Goal: Navigation & Orientation: Find specific page/section

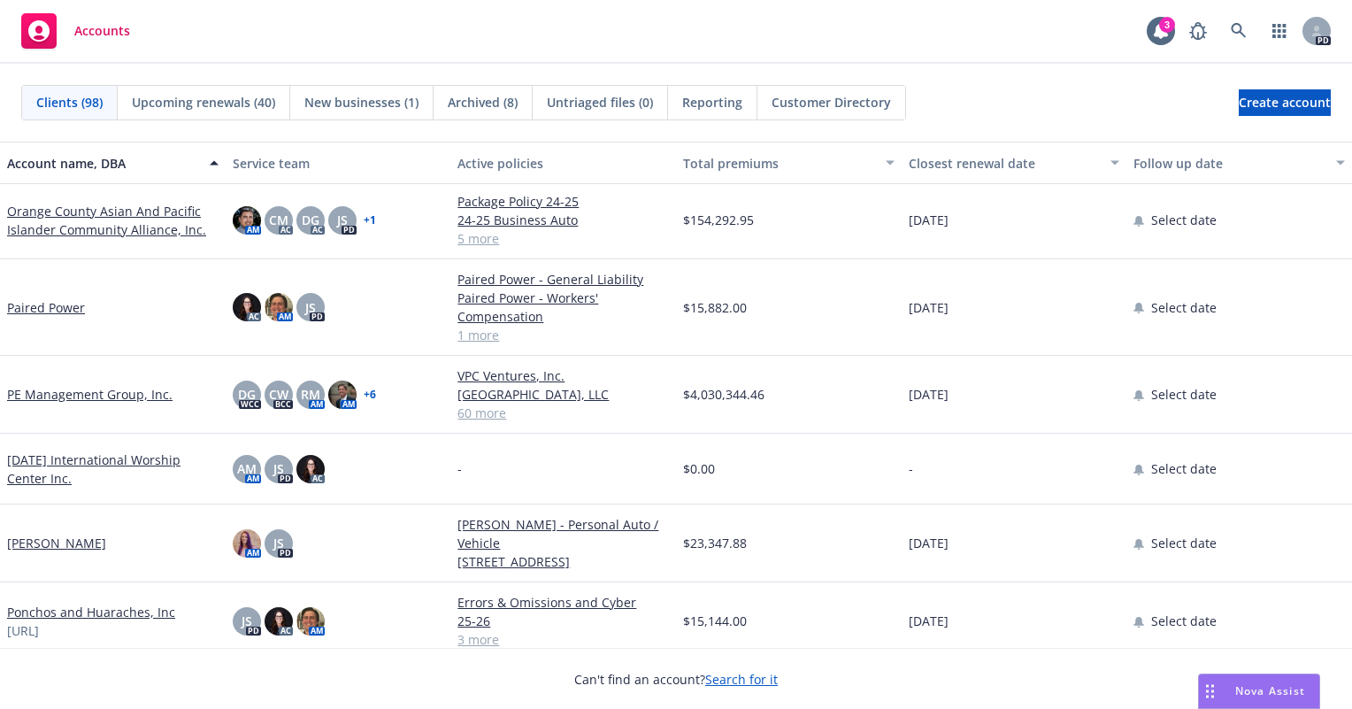
scroll to position [4544, 0]
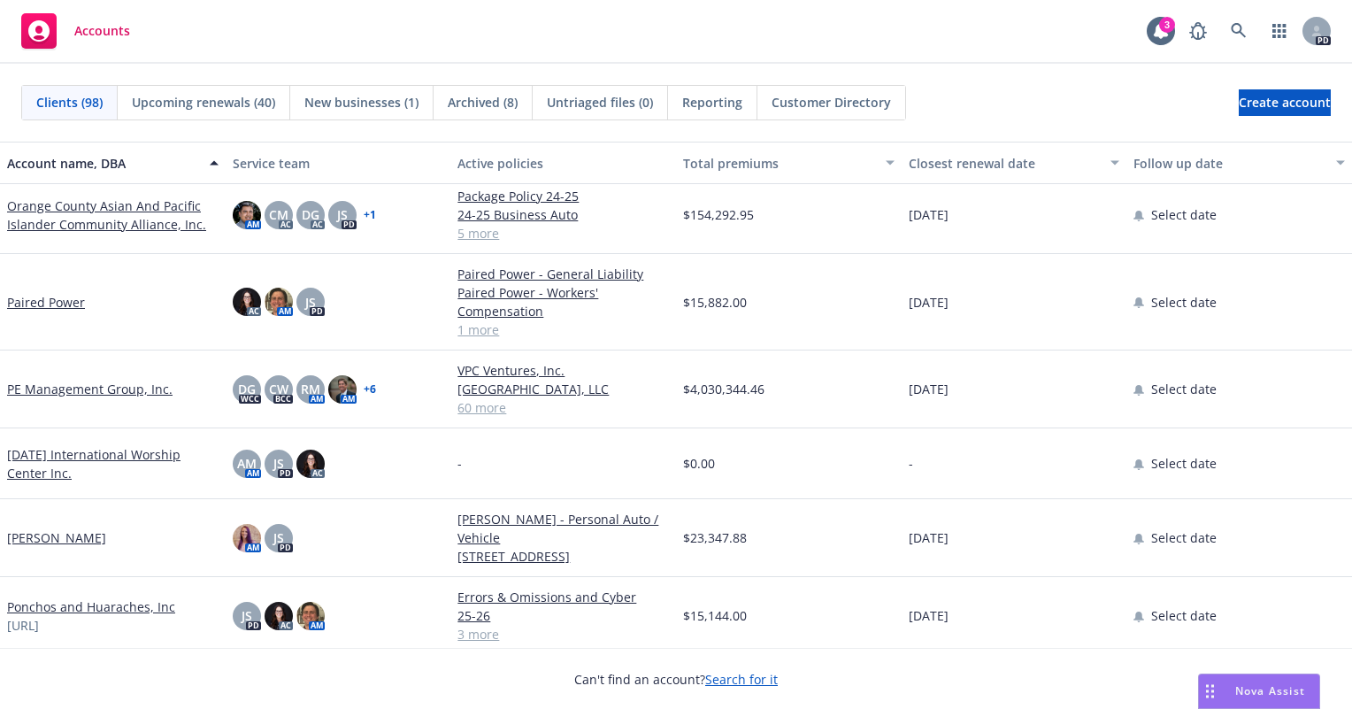
click at [67, 301] on link "Paired Power" at bounding box center [46, 302] width 78 height 19
